Goal: Navigation & Orientation: Find specific page/section

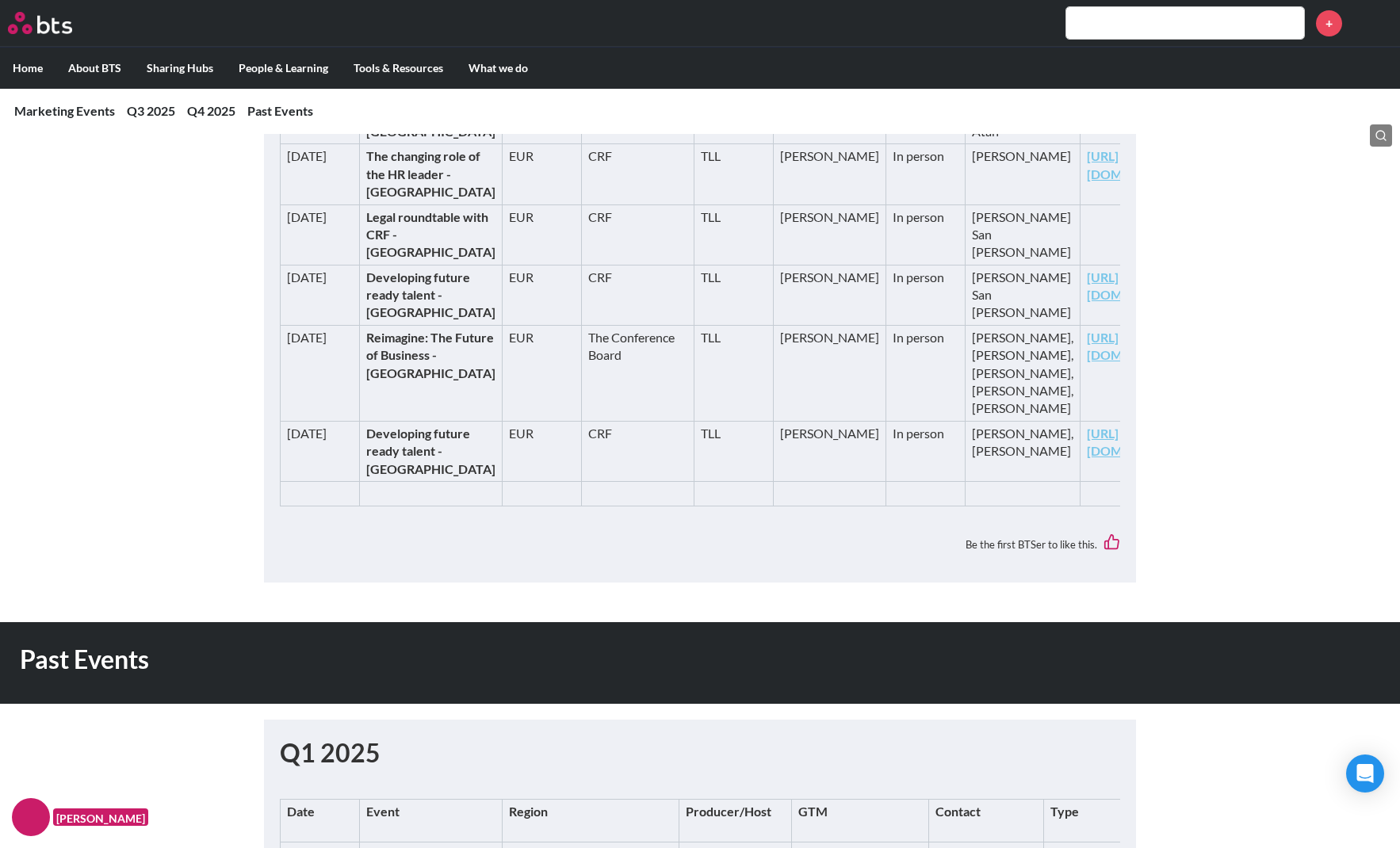
scroll to position [1914, 0]
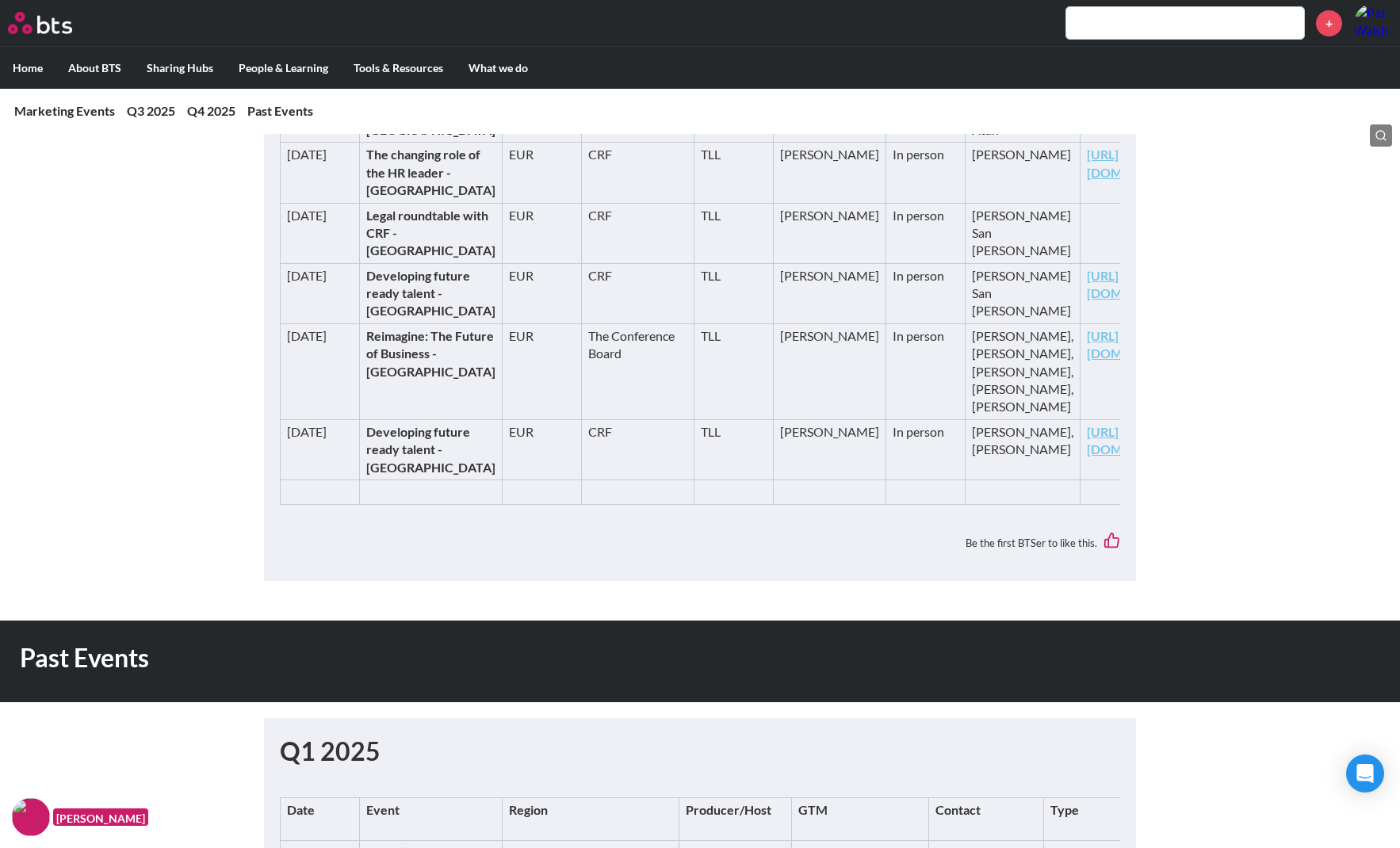
click at [1080, 65] on td "https://bts.com/events/simulation-culture-accelerate-growth-change-agentic-ai/" at bounding box center [1140, 25] width 120 height 79
click at [1087, 23] on link "[URL][DOMAIN_NAME]" at bounding box center [1139, 6] width 104 height 32
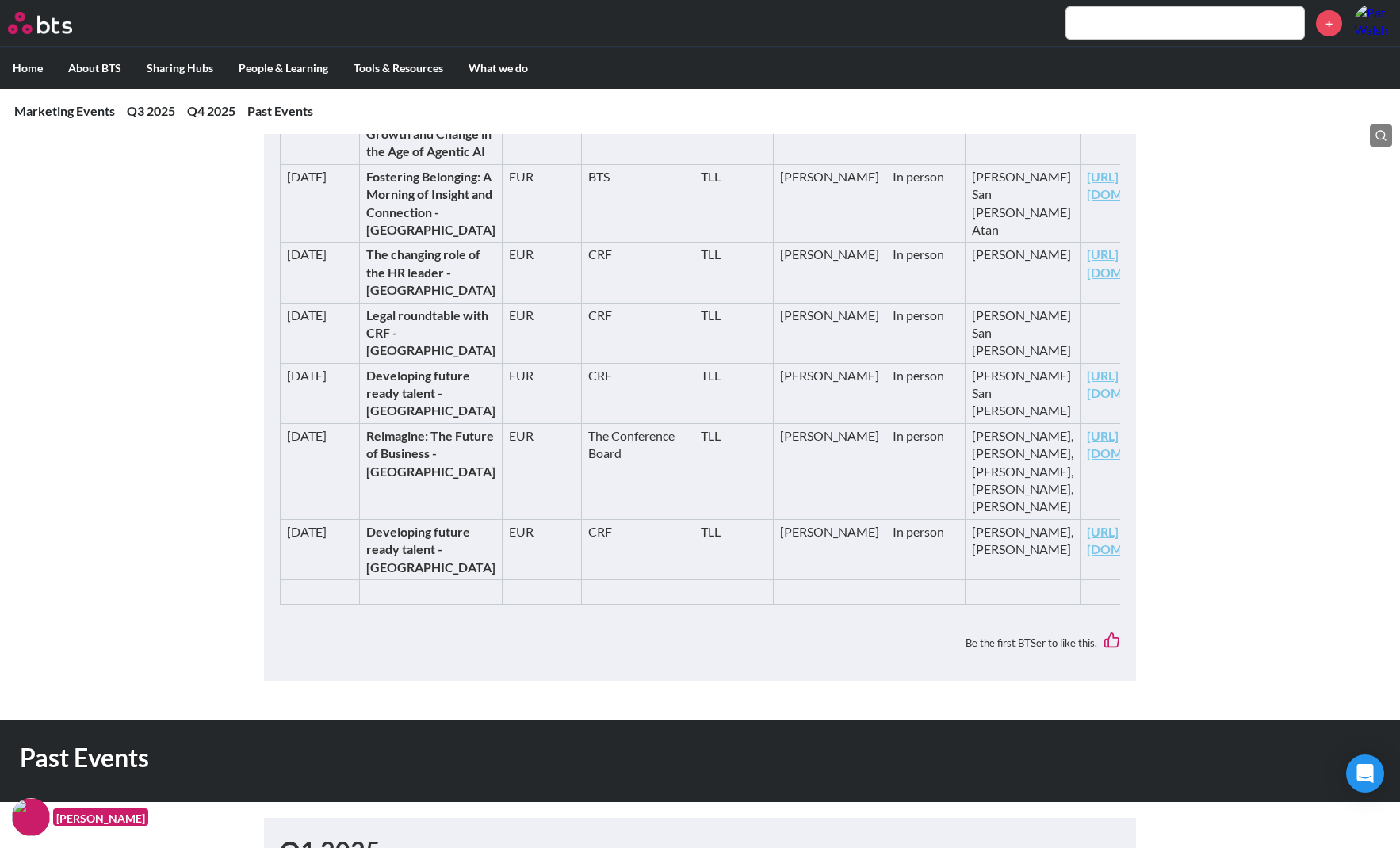
scroll to position [1815, 0]
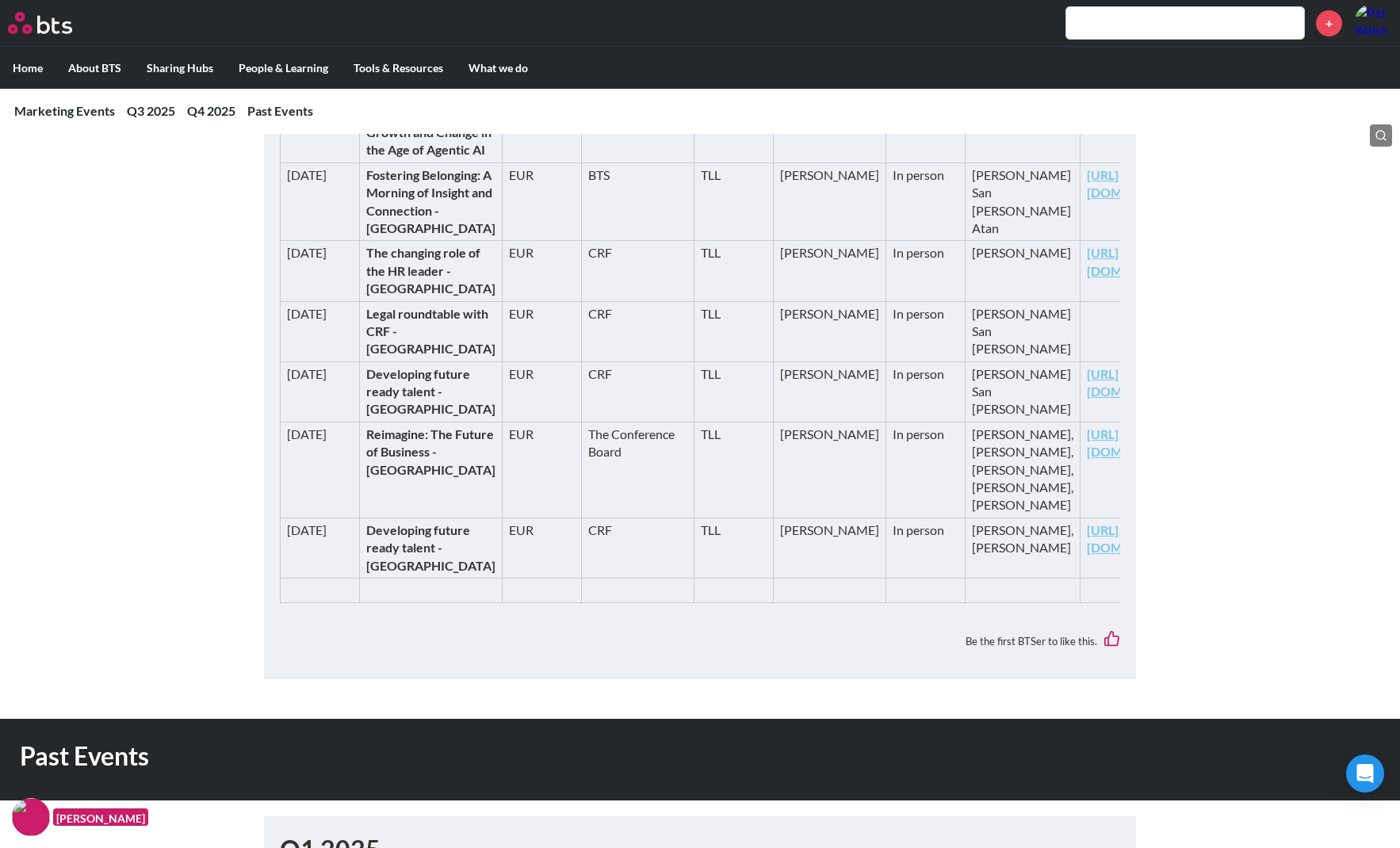
click at [1087, 121] on link "https://bts.com/events/simulation-culture-accelerate-growth-change-agentic-ai/" at bounding box center [1139, 104] width 104 height 32
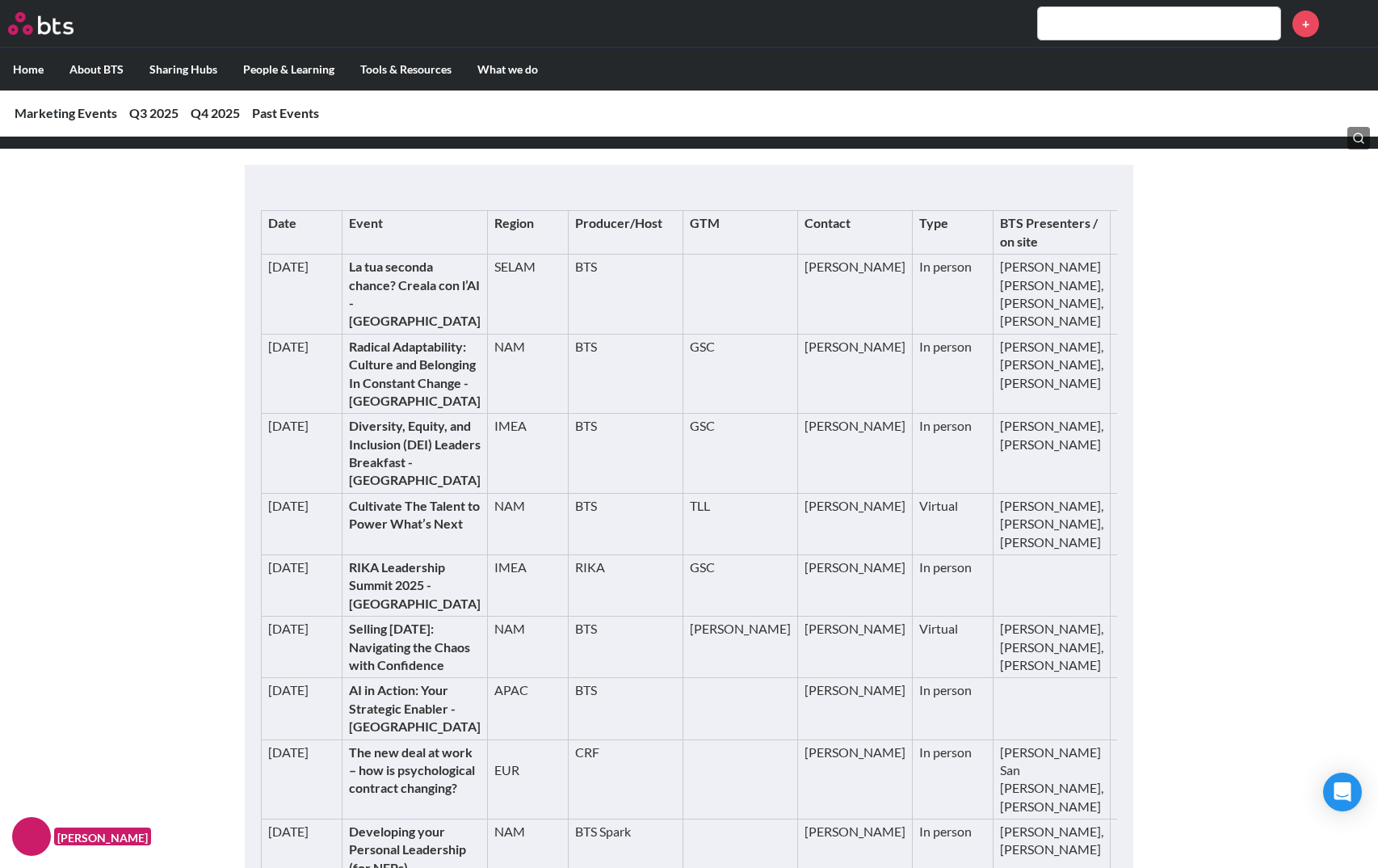
scroll to position [292, 0]
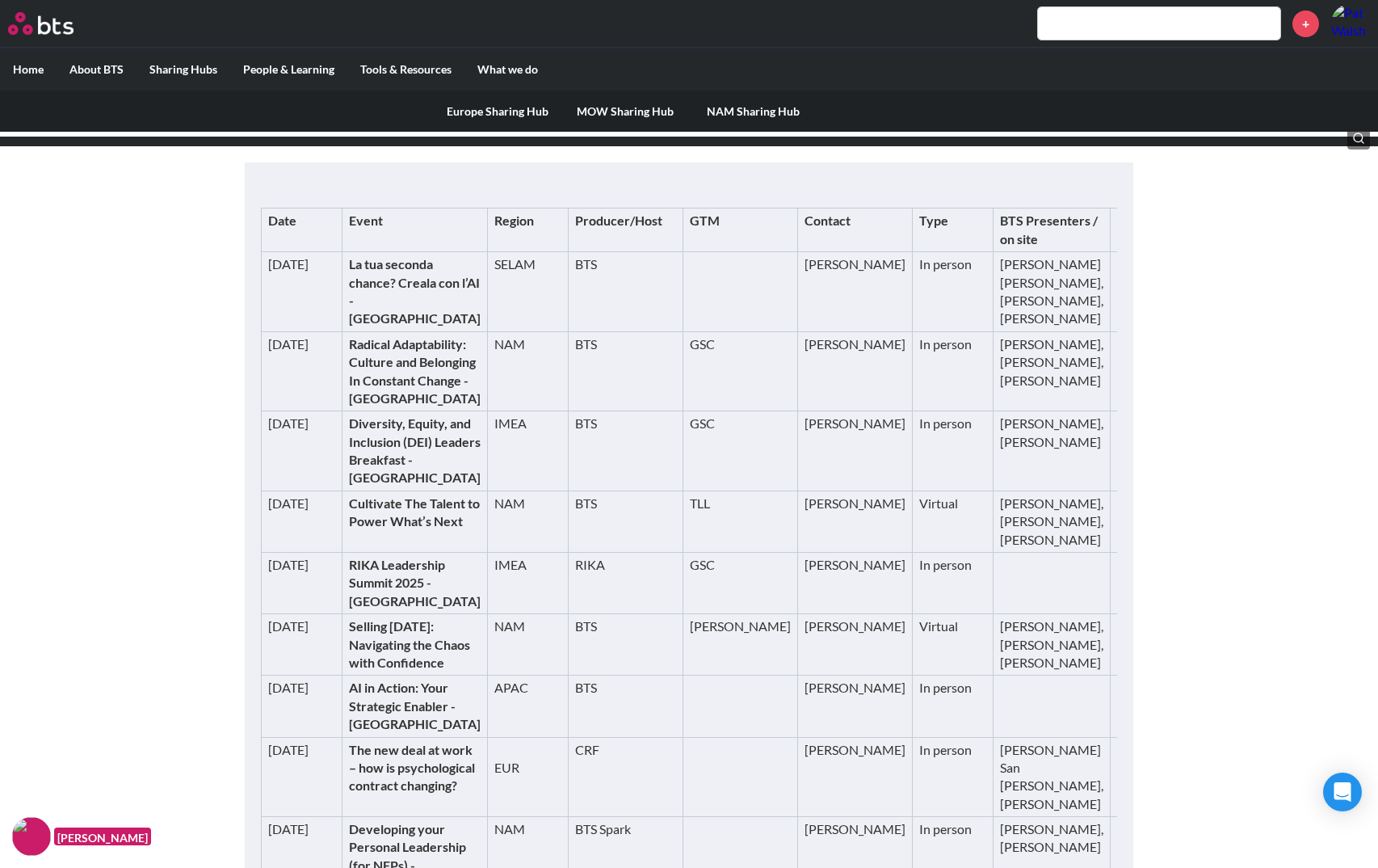
click at [185, 63] on label "Sharing Hubs" at bounding box center [183, 69] width 94 height 42
click at [0, 0] on input "Sharing Hubs" at bounding box center [0, 0] width 0 height 0
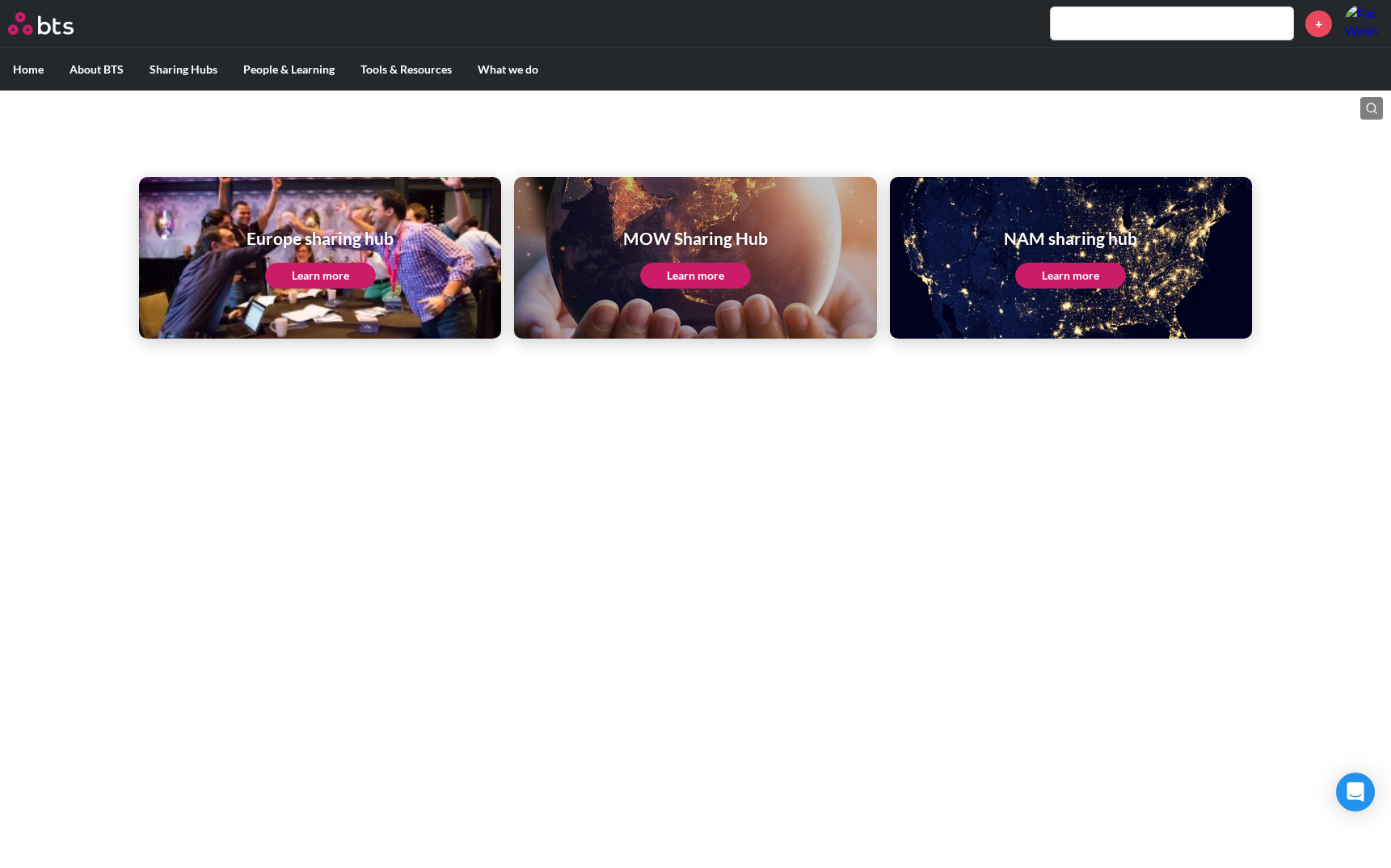
click at [1079, 276] on link "Learn more" at bounding box center [1070, 275] width 111 height 26
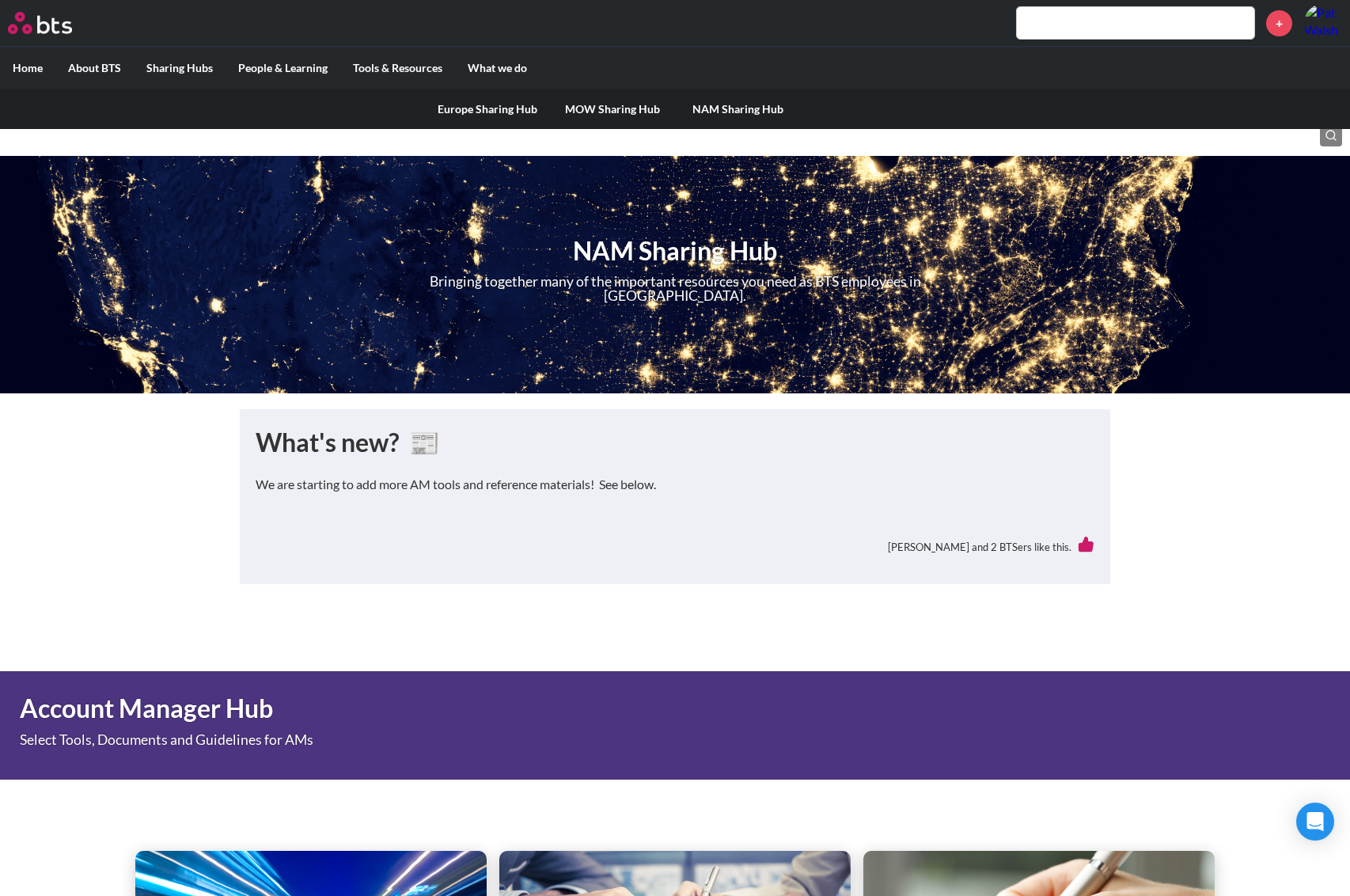
click at [732, 106] on link "NAM Sharing Hub" at bounding box center [737, 109] width 125 height 41
